Goal: Task Accomplishment & Management: Manage account settings

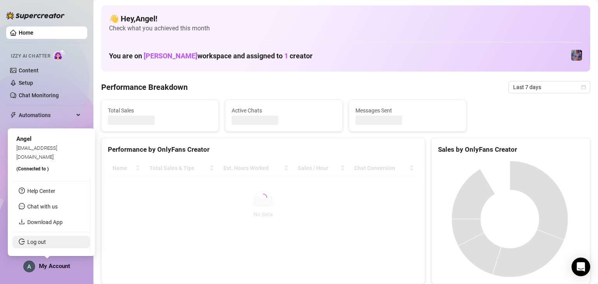
click at [46, 243] on link "Log out" at bounding box center [36, 242] width 19 height 6
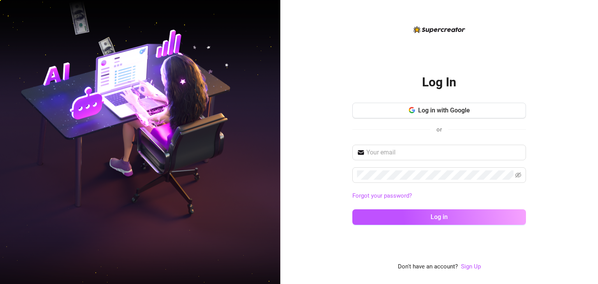
click at [205, 118] on div "Log in with Google or" at bounding box center [439, 122] width 174 height 38
click at [205, 114] on span "Log in with Google" at bounding box center [444, 110] width 52 height 7
